Goal: Transaction & Acquisition: Purchase product/service

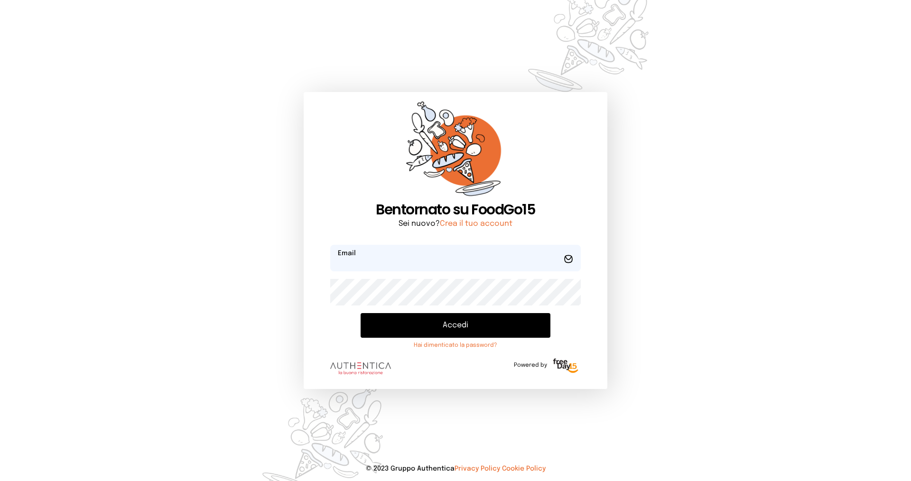
type input "**********"
click at [463, 326] on button "Accedi" at bounding box center [456, 325] width 190 height 25
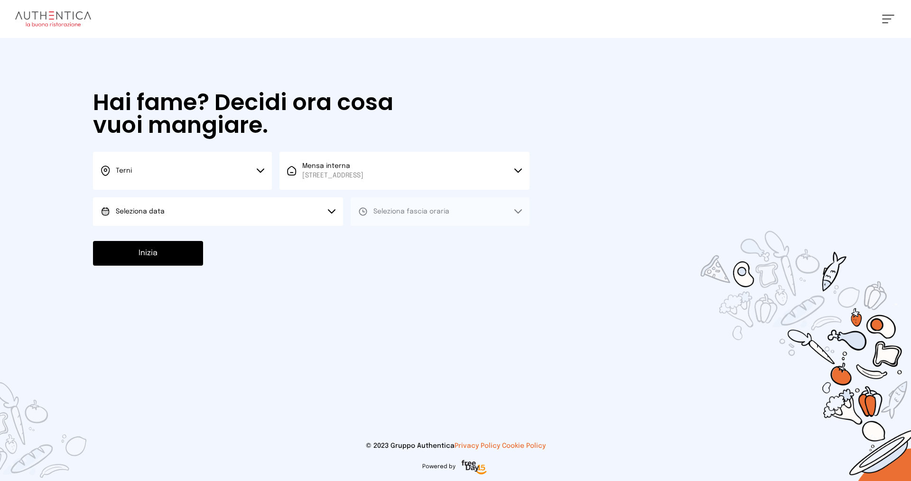
click at [195, 210] on button "Seleziona data" at bounding box center [218, 211] width 250 height 28
click at [193, 232] on li "[DATE], [DATE]" at bounding box center [218, 238] width 250 height 25
click at [378, 215] on span "Seleziona fascia oraria" at bounding box center [411, 211] width 76 height 9
click at [380, 238] on span "Pranzo" at bounding box center [384, 237] width 23 height 9
click at [177, 255] on button "Inizia" at bounding box center [148, 253] width 110 height 25
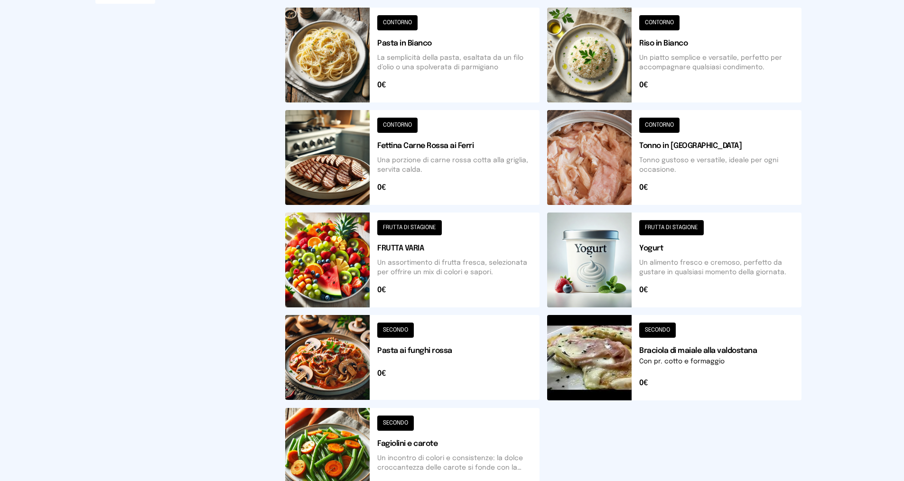
scroll to position [295, 0]
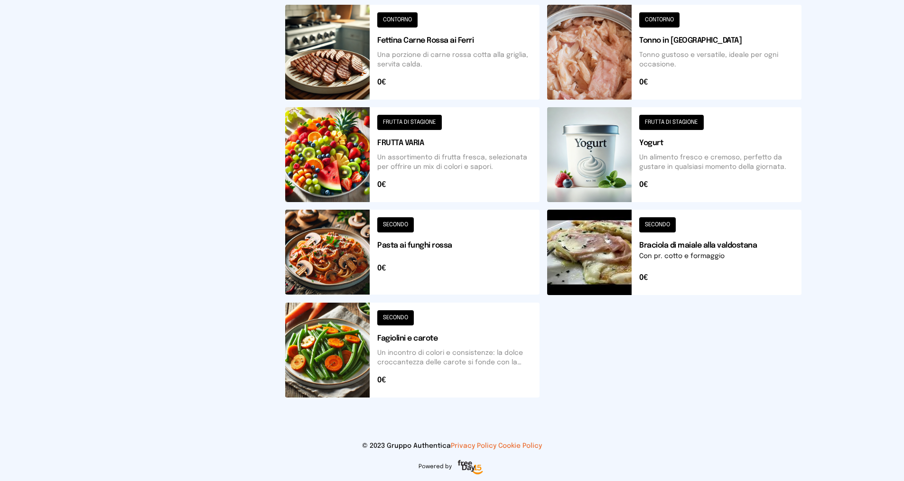
click at [382, 319] on button at bounding box center [412, 350] width 254 height 95
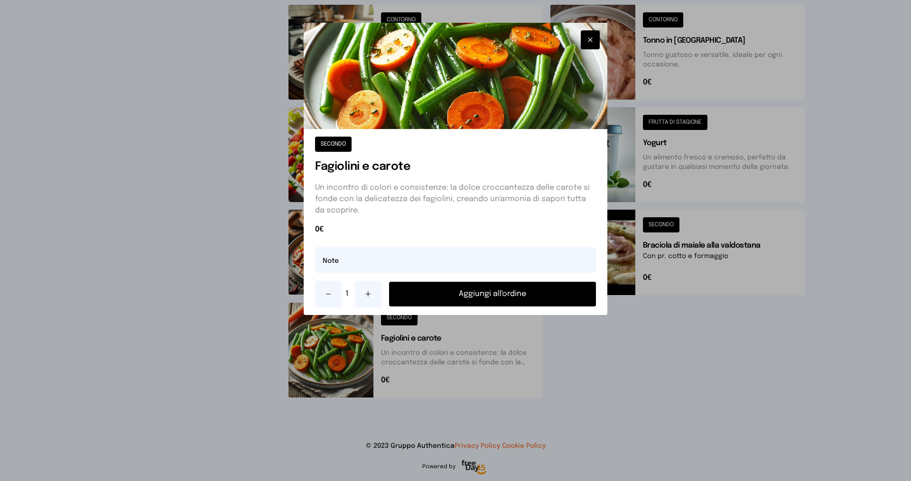
click at [427, 299] on button "Aggiungi all'ordine" at bounding box center [492, 294] width 207 height 25
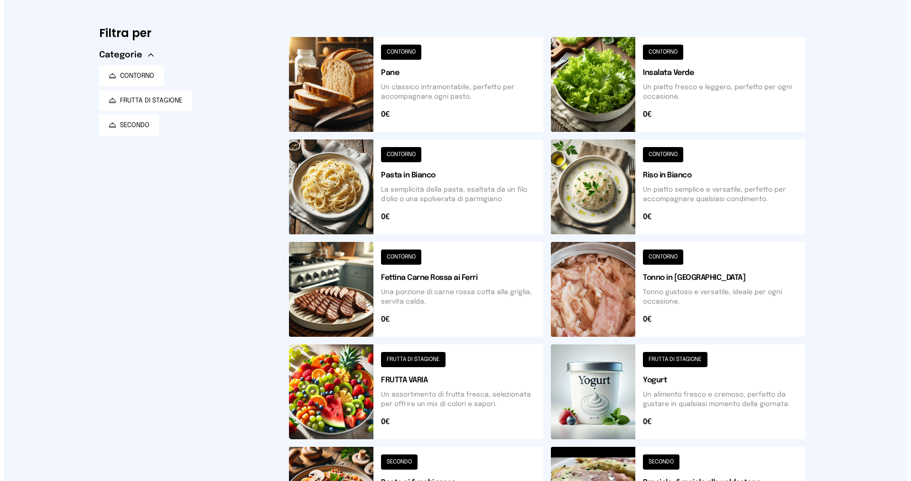
scroll to position [0, 0]
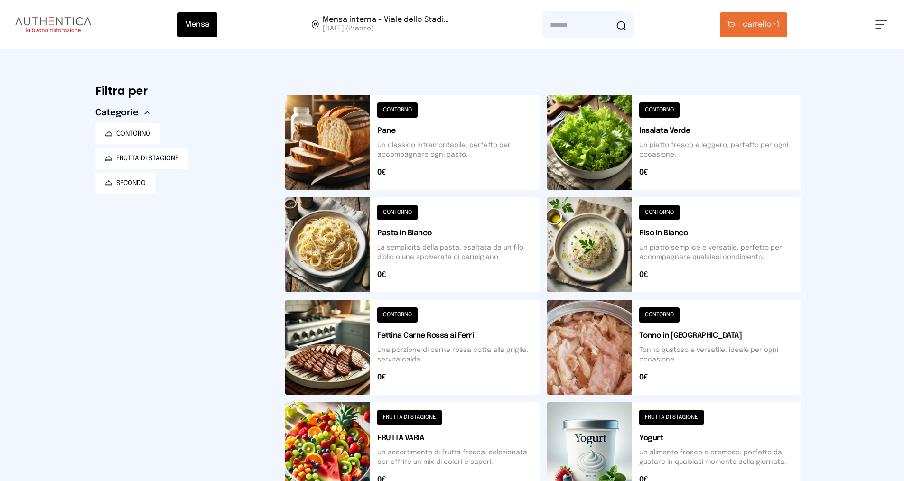
click at [399, 108] on button at bounding box center [412, 142] width 254 height 95
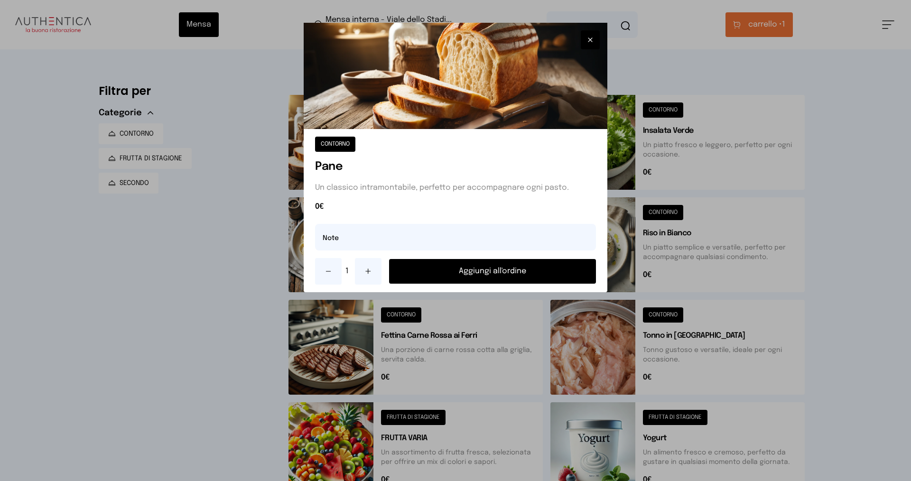
click at [447, 272] on button "Aggiungi all'ordine" at bounding box center [492, 271] width 207 height 25
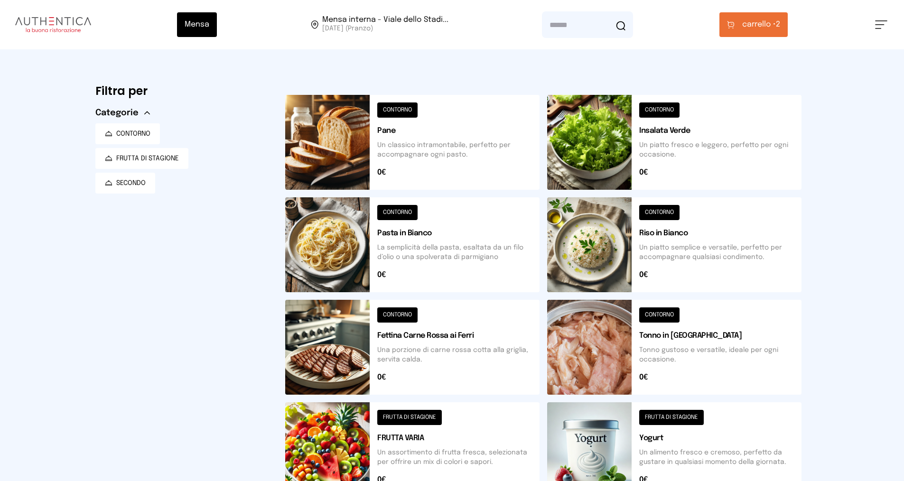
click at [762, 26] on span "carrello •" at bounding box center [759, 24] width 34 height 11
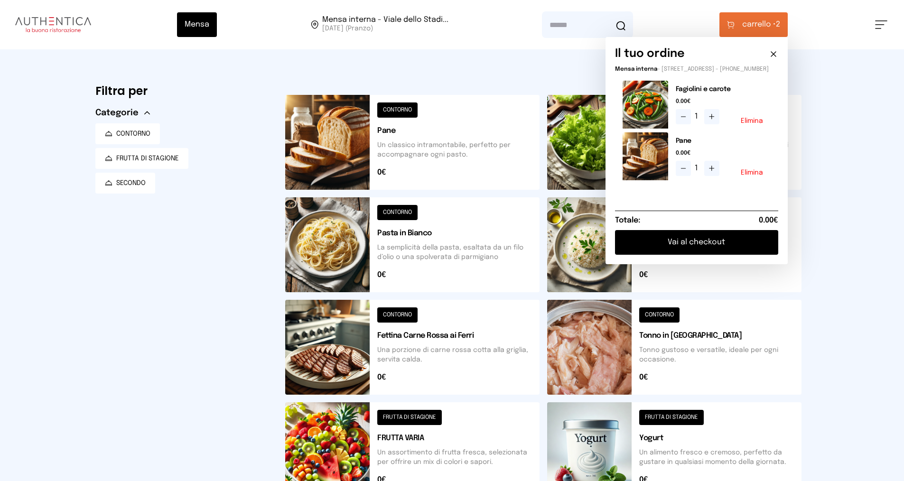
click at [689, 248] on button "Vai al checkout" at bounding box center [696, 242] width 163 height 25
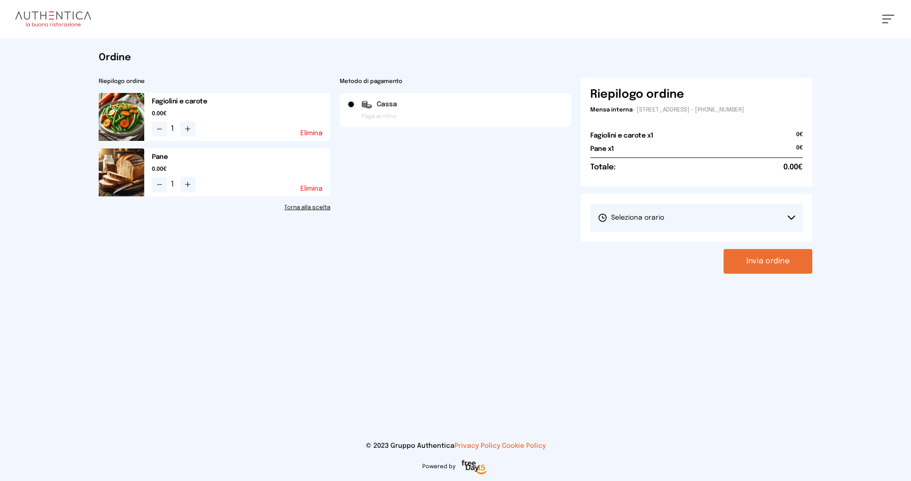
click at [657, 220] on span "Seleziona orario" at bounding box center [631, 217] width 66 height 9
click at [654, 236] on li "1° Turno (13:00 - 15:00)" at bounding box center [696, 244] width 213 height 25
click at [759, 264] on button "Invia ordine" at bounding box center [768, 261] width 89 height 25
